Goal: Information Seeking & Learning: Learn about a topic

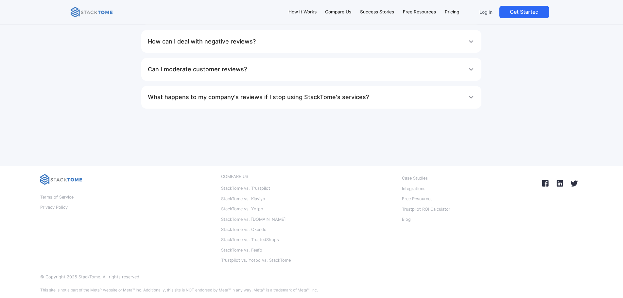
scroll to position [4266, 0]
drag, startPoint x: 395, startPoint y: 178, endPoint x: 433, endPoint y: -39, distance: 220.5
drag, startPoint x: 433, startPoint y: -39, endPoint x: 571, endPoint y: 187, distance: 264.5
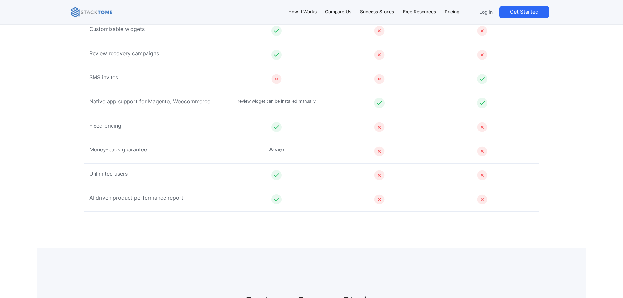
scroll to position [0, 0]
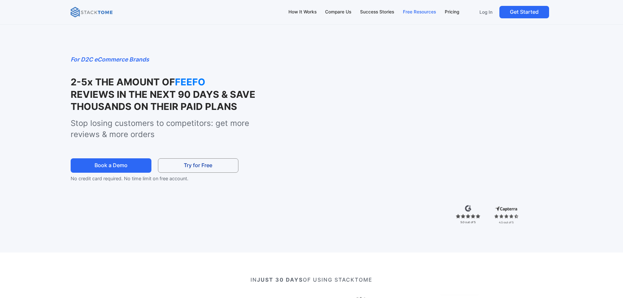
click at [423, 11] on div "Free Resources" at bounding box center [419, 11] width 33 height 7
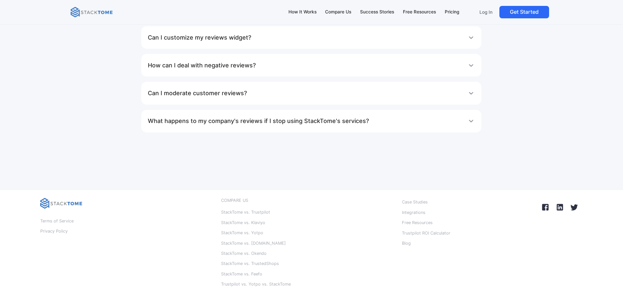
scroll to position [4176, 0]
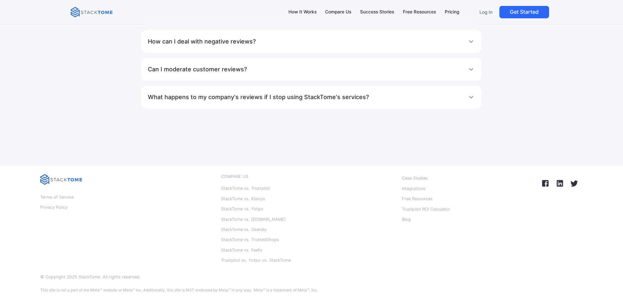
click at [227, 76] on h1 "Can I moderate customer reviews?" at bounding box center [197, 69] width 99 height 13
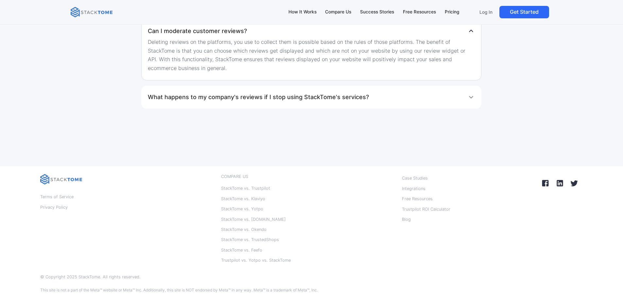
scroll to position [4029, 0]
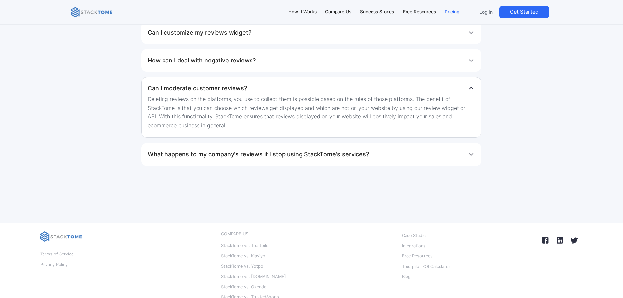
click at [459, 13] on div "Pricing" at bounding box center [452, 11] width 14 height 7
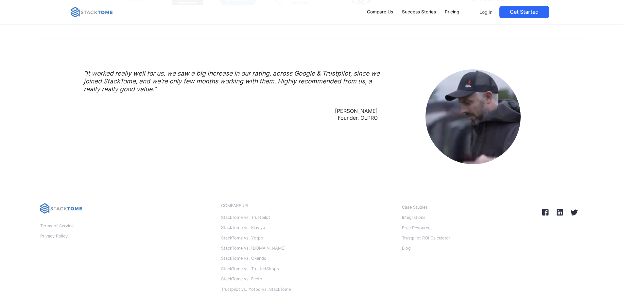
scroll to position [684, 0]
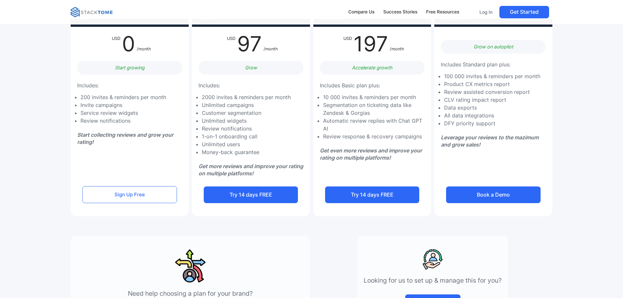
scroll to position [147, 0]
